Goal: Check status: Check status

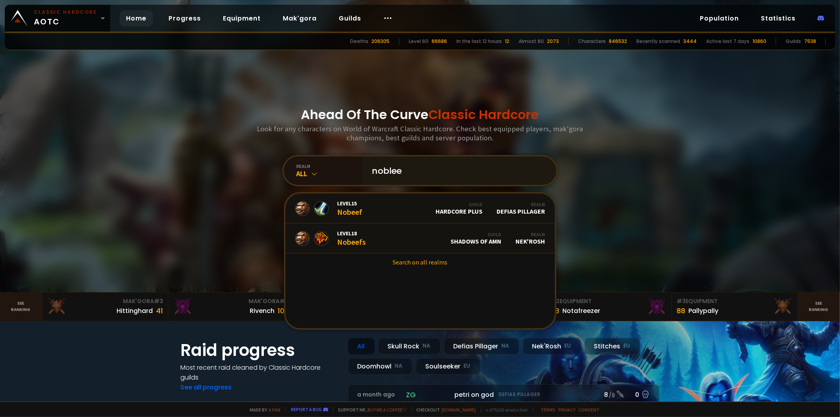
type input "nobleeb"
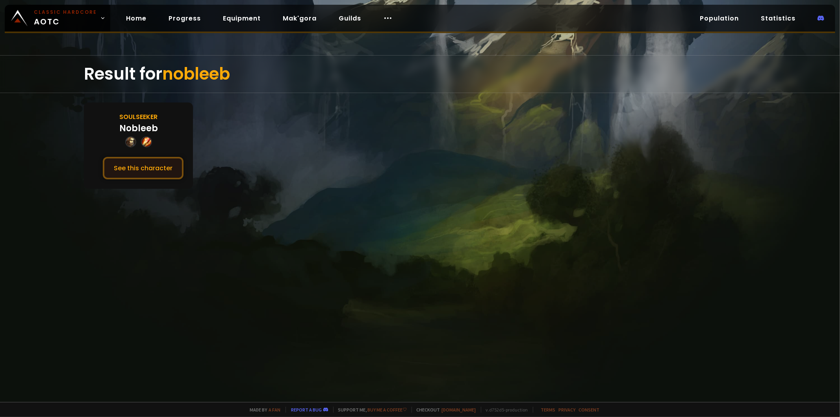
click at [156, 166] on button "See this character" at bounding box center [143, 168] width 81 height 22
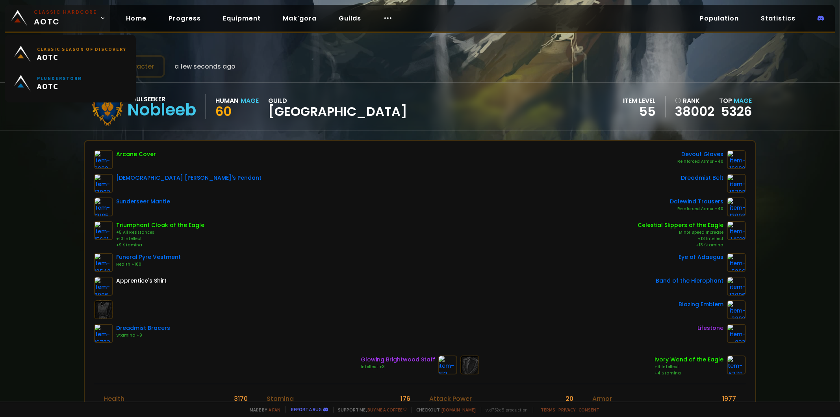
click at [19, 21] on img at bounding box center [19, 18] width 17 height 17
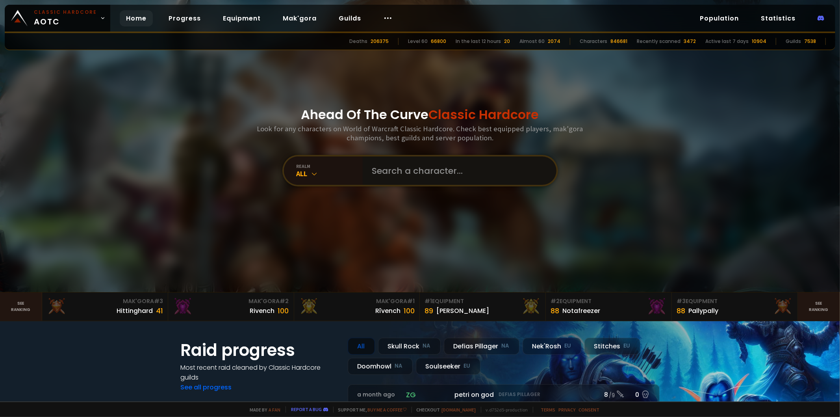
click at [394, 178] on input "text" at bounding box center [458, 170] width 180 height 28
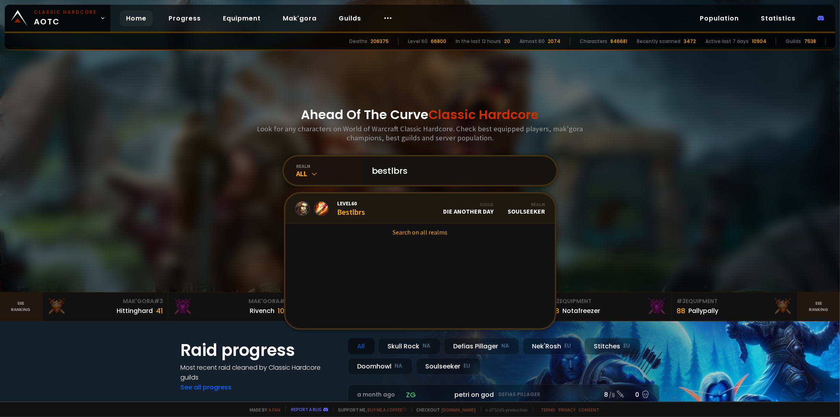
type input "bestlbrs"
click at [387, 215] on link "Level 60 Bestlbrs Guild Die Another Day Realm Soulseeker" at bounding box center [420, 208] width 269 height 30
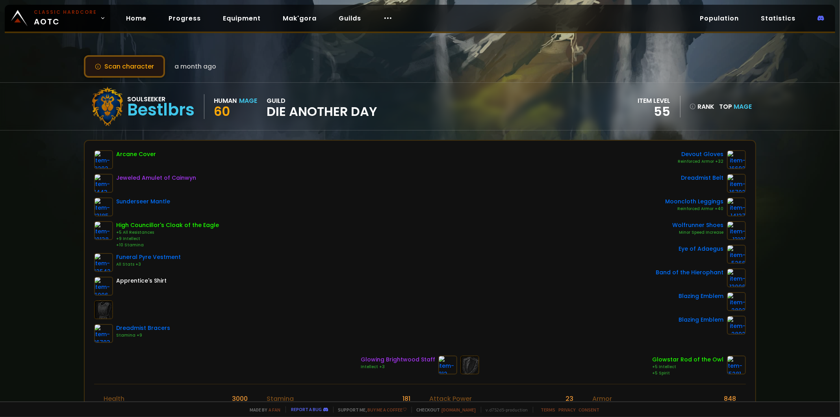
click at [150, 72] on button "Scan character" at bounding box center [124, 66] width 81 height 22
